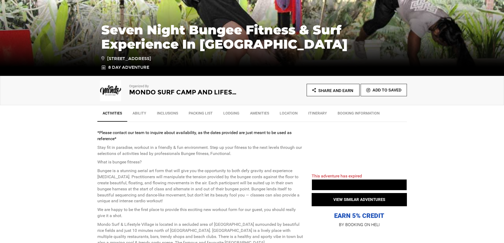
scroll to position [106, 0]
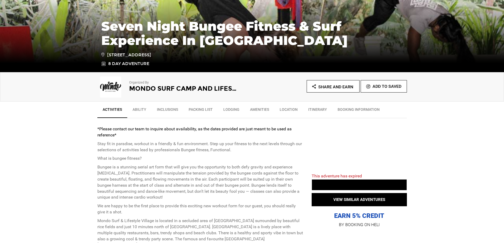
click at [310, 110] on link "Itinerary" at bounding box center [317, 110] width 29 height 13
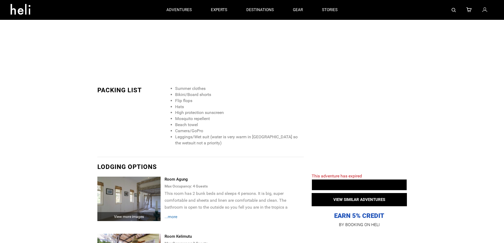
scroll to position [0, 0]
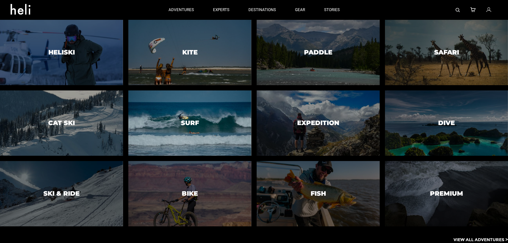
click at [206, 122] on div at bounding box center [190, 123] width 126 height 67
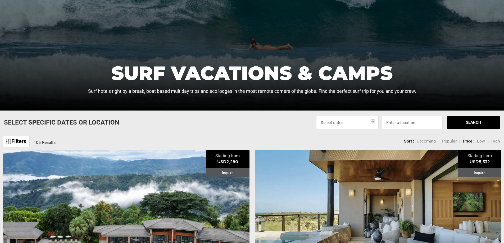
scroll to position [106, 0]
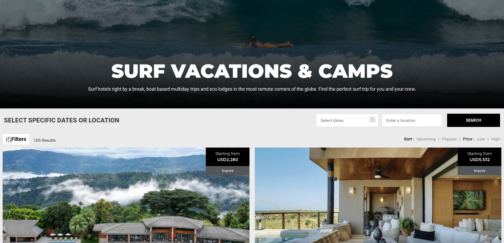
click at [395, 121] on input at bounding box center [412, 120] width 61 height 13
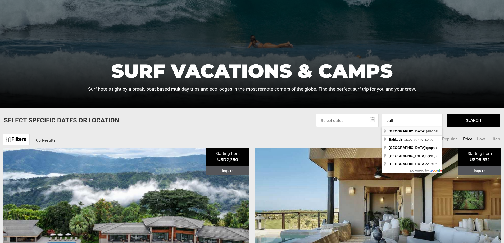
type input "[GEOGRAPHIC_DATA], [GEOGRAPHIC_DATA]"
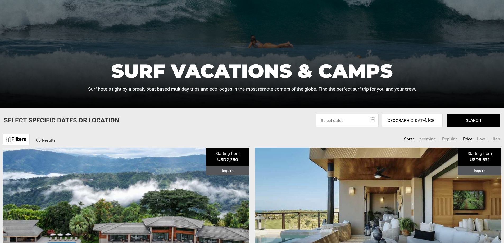
click at [372, 120] on input "text" at bounding box center [347, 120] width 62 height 13
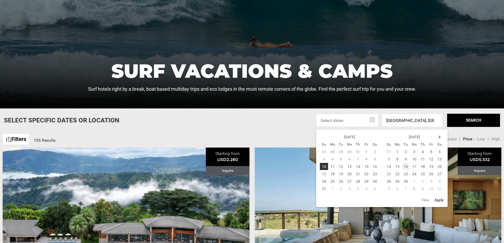
click at [404, 168] on td "16" at bounding box center [406, 166] width 8 height 7
click at [407, 173] on td "23" at bounding box center [406, 174] width 8 height 7
click at [482, 123] on button "SEARCH" at bounding box center [474, 120] width 53 height 13
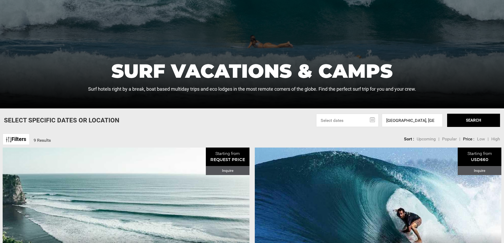
click at [373, 122] on input "text" at bounding box center [347, 120] width 62 height 13
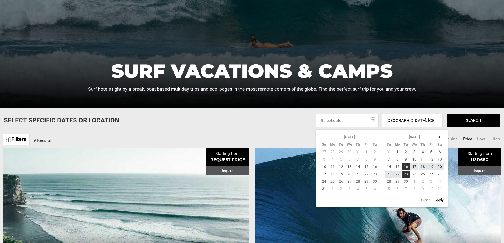
click at [441, 199] on button "Apply" at bounding box center [439, 200] width 12 height 10
type input "[DATE] - [DATE]"
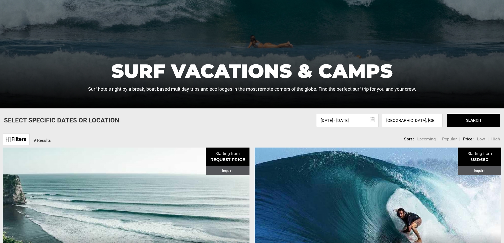
click at [479, 123] on button "SEARCH" at bounding box center [474, 120] width 53 height 13
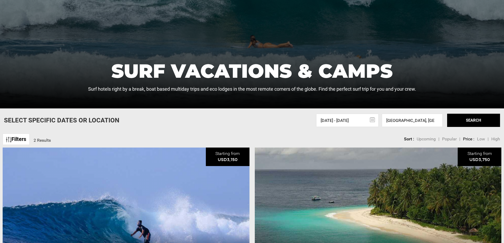
click at [483, 139] on span "Low" at bounding box center [481, 139] width 8 height 5
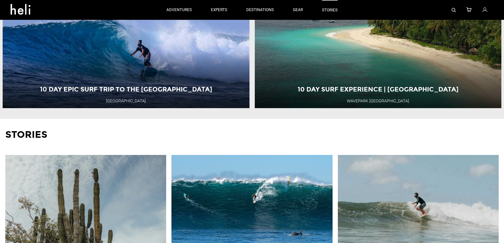
scroll to position [265, 0]
